Goal: Find specific page/section: Find specific page/section

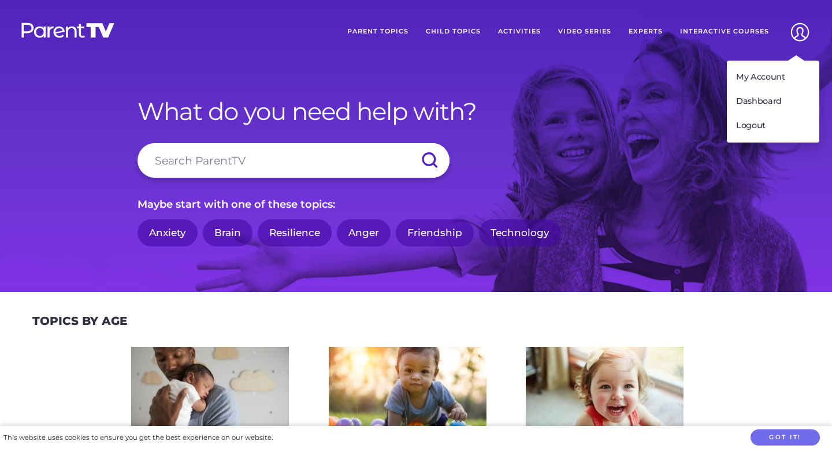
click at [803, 28] on img at bounding box center [799, 31] width 29 height 29
click at [742, 134] on link "Logout" at bounding box center [773, 126] width 92 height 24
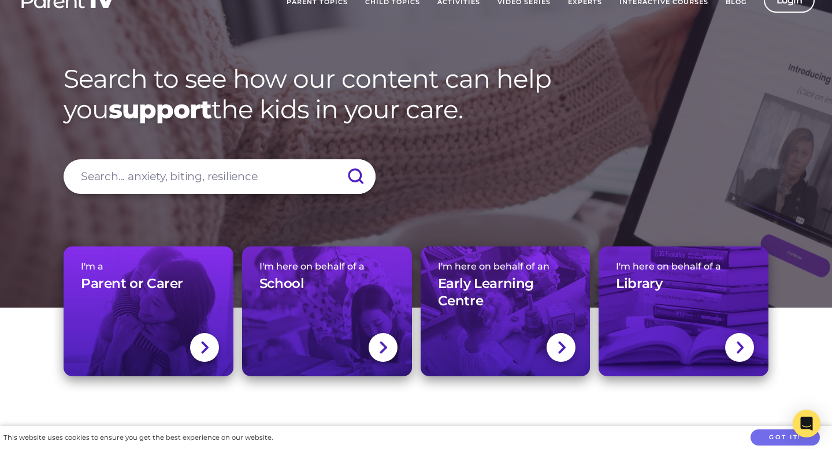
scroll to position [35, 0]
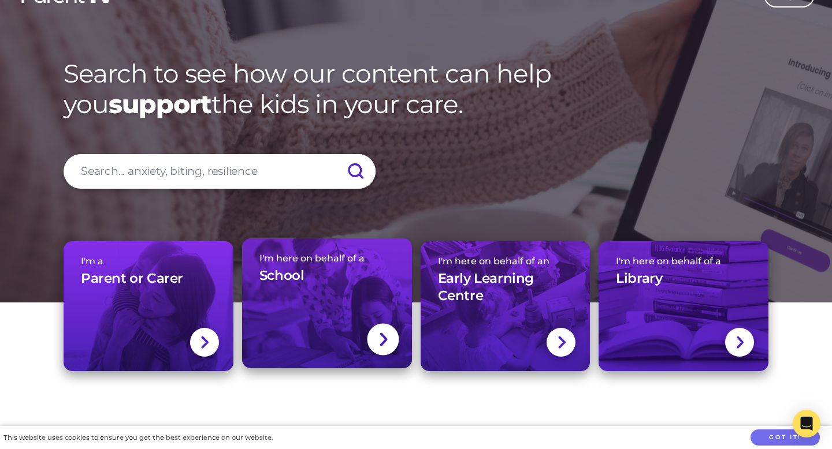
click at [377, 337] on div at bounding box center [383, 339] width 32 height 32
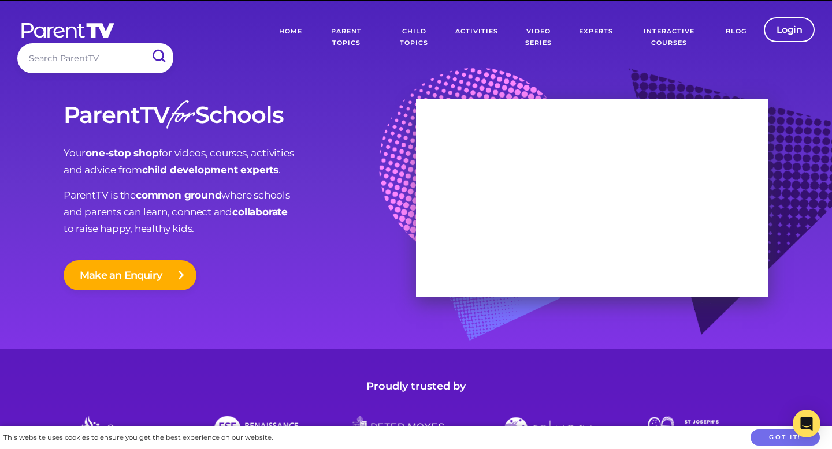
scroll to position [17, 0]
